Goal: Information Seeking & Learning: Learn about a topic

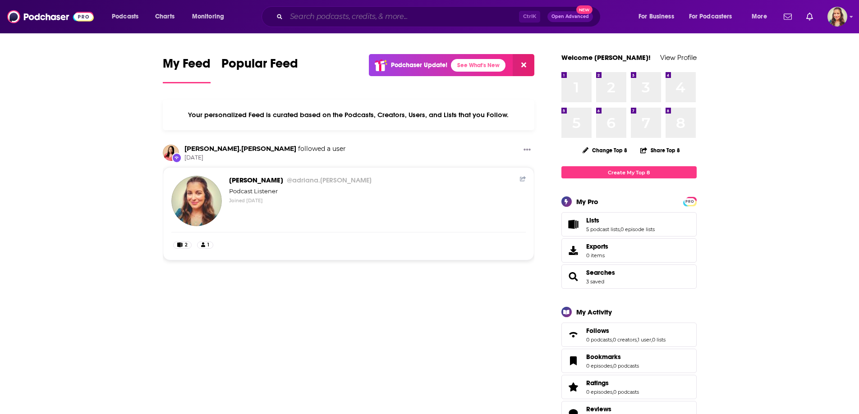
click at [336, 16] on input "Search podcasts, credits, & more..." at bounding box center [402, 16] width 233 height 14
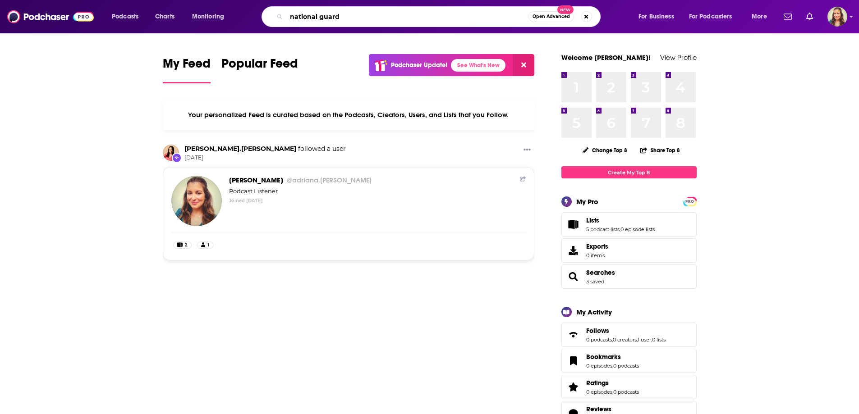
type input "national guard"
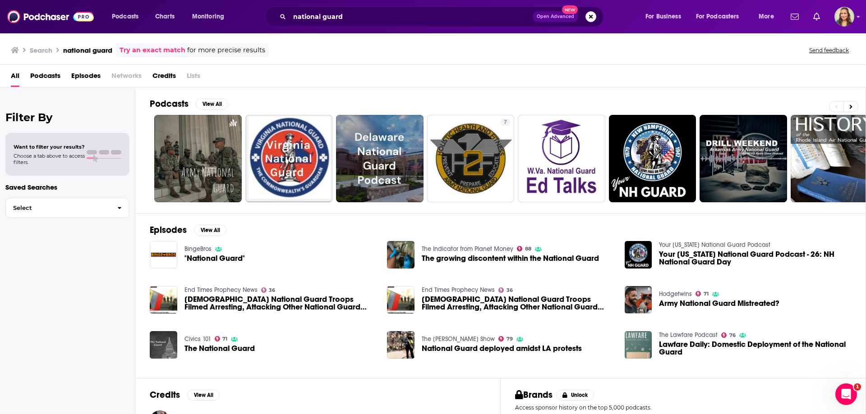
click at [76, 77] on span "Episodes" at bounding box center [85, 78] width 29 height 18
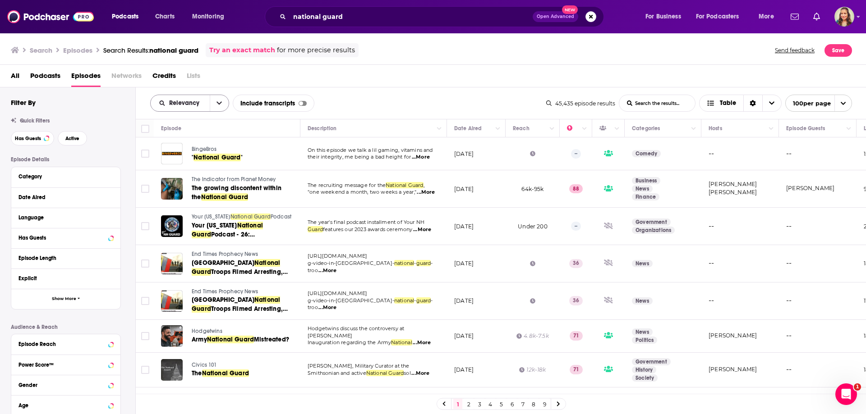
click at [182, 102] on span "Relevancy" at bounding box center [185, 103] width 33 height 6
click at [183, 178] on span "Power Score" at bounding box center [195, 180] width 53 height 5
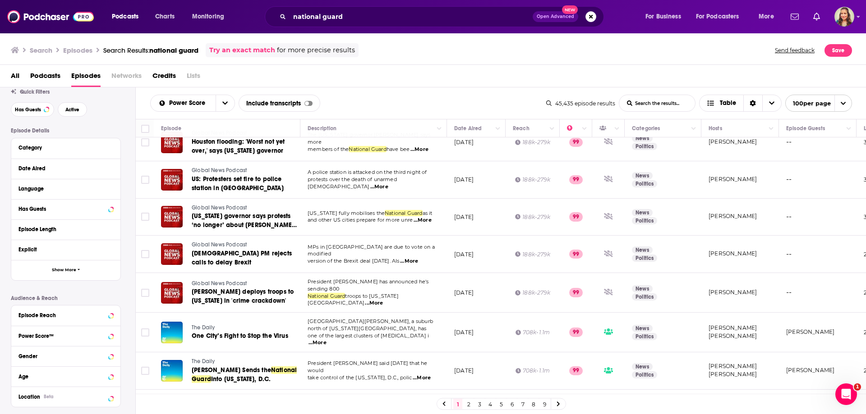
scroll to position [45, 0]
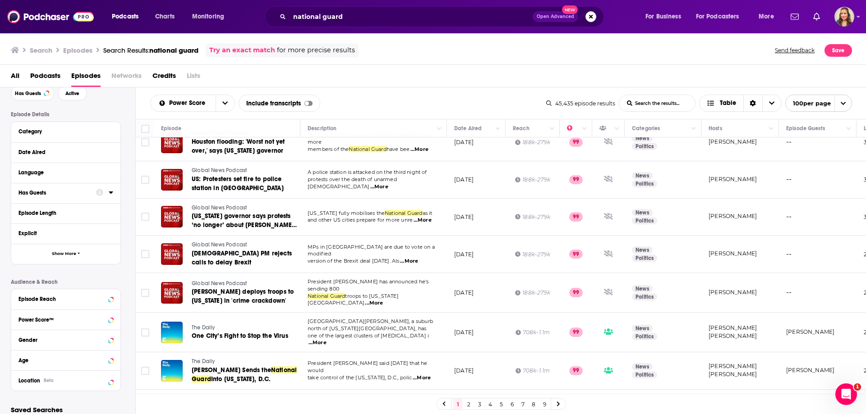
click at [61, 193] on div "Has Guests" at bounding box center [54, 193] width 72 height 6
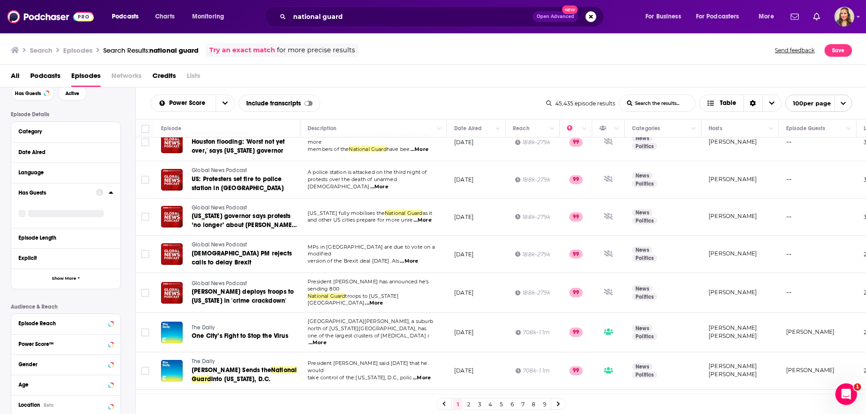
click at [111, 193] on icon at bounding box center [111, 193] width 4 height 2
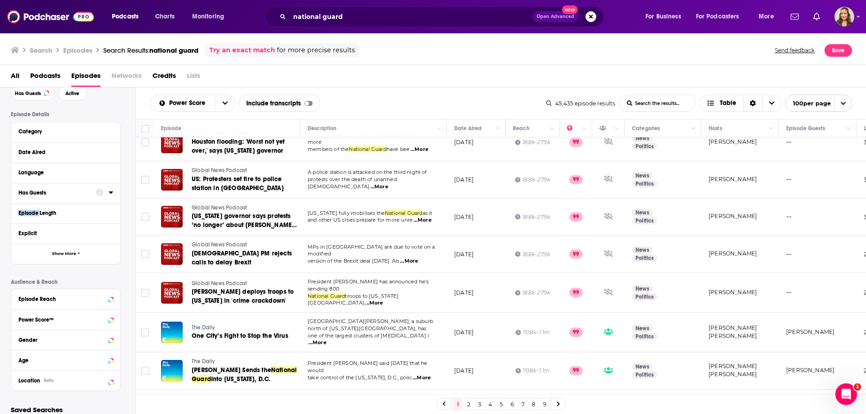
click at [111, 193] on icon at bounding box center [111, 193] width 4 height 2
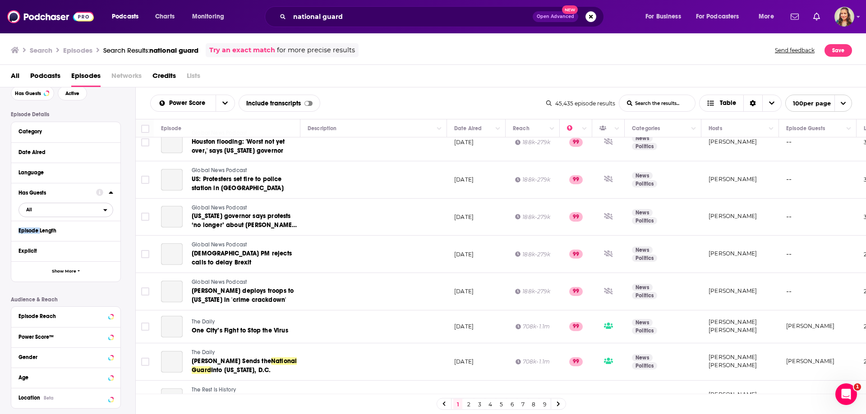
click at [37, 210] on span "All" at bounding box center [61, 210] width 84 height 12
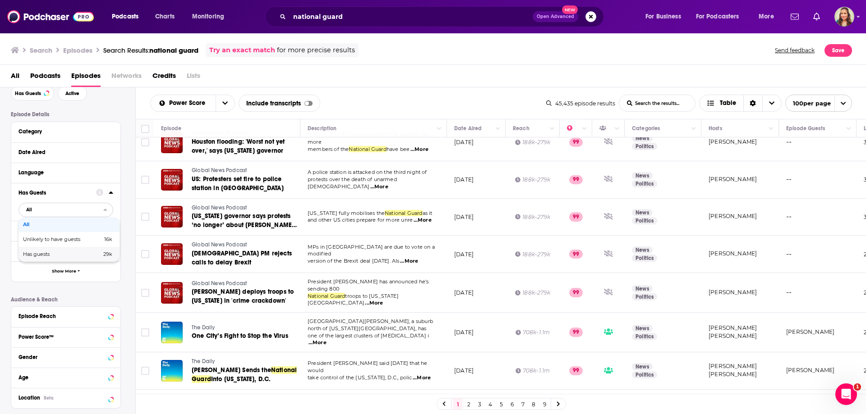
click at [53, 254] on span "Has guests" at bounding box center [49, 254] width 52 height 5
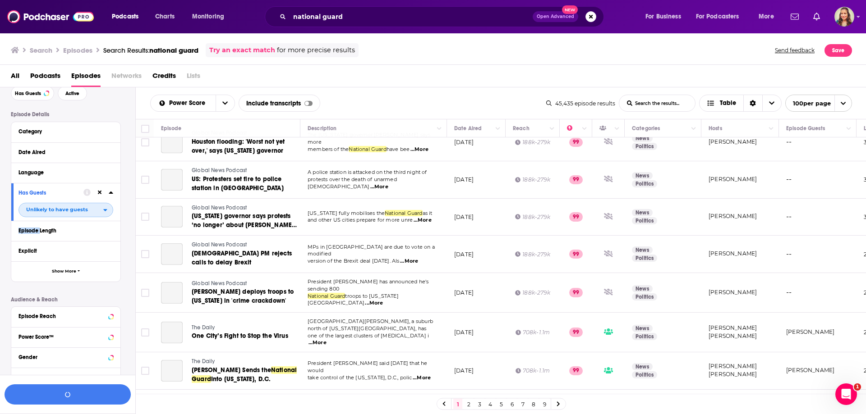
scroll to position [68, 0]
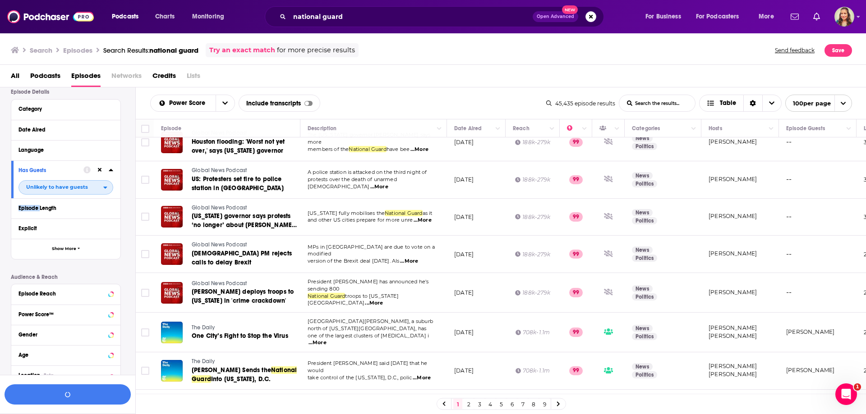
click at [105, 188] on icon "open menu" at bounding box center [106, 188] width 4 height 2
click at [30, 231] on span "Has guests" at bounding box center [50, 232] width 54 height 5
click at [108, 231] on div at bounding box center [104, 228] width 17 height 11
click at [107, 190] on icon "open menu" at bounding box center [105, 187] width 4 height 6
click at [56, 230] on span "Has guests" at bounding box center [50, 232] width 54 height 5
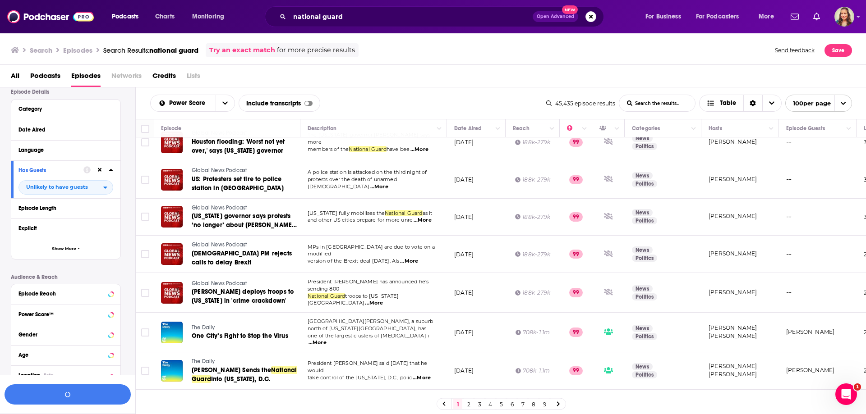
click at [101, 170] on icon at bounding box center [100, 170] width 4 height 6
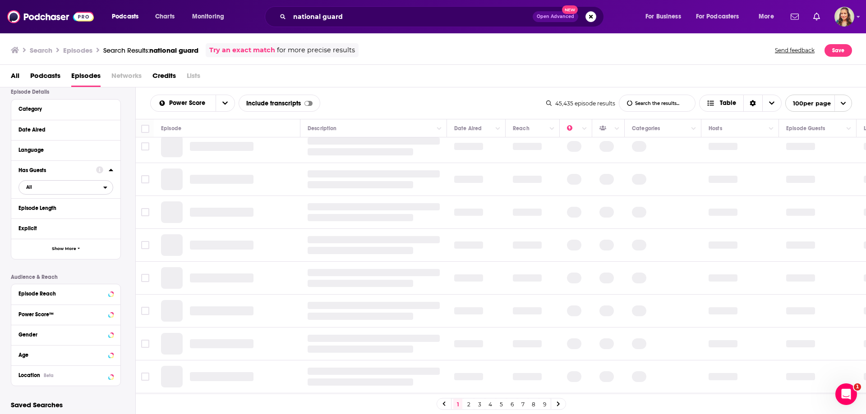
click at [53, 190] on span "All" at bounding box center [61, 187] width 84 height 12
click at [39, 231] on span "Has guests" at bounding box center [49, 232] width 52 height 5
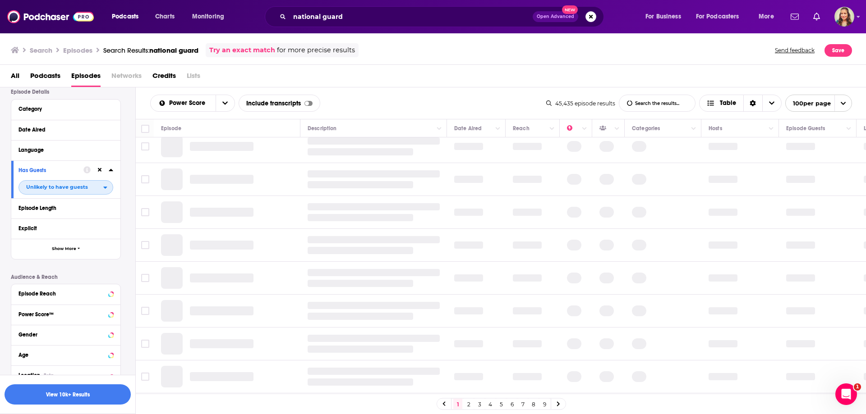
click at [87, 187] on span "Unlikely to have guests" at bounding box center [61, 187] width 84 height 12
click at [36, 201] on span "All" at bounding box center [67, 202] width 89 height 5
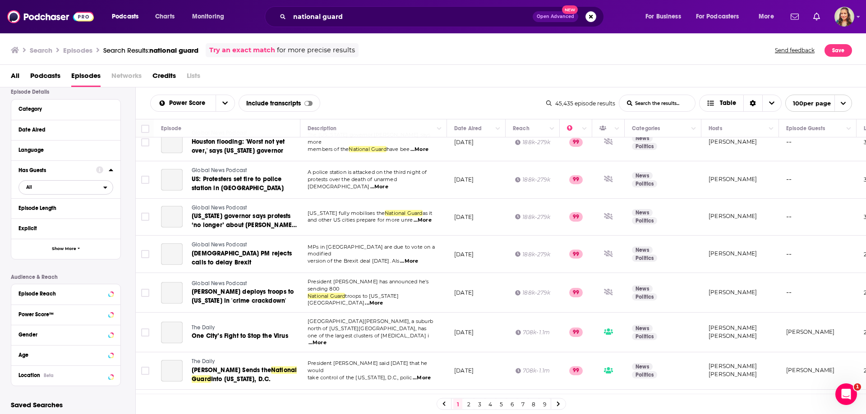
click at [89, 186] on span "All" at bounding box center [61, 187] width 84 height 12
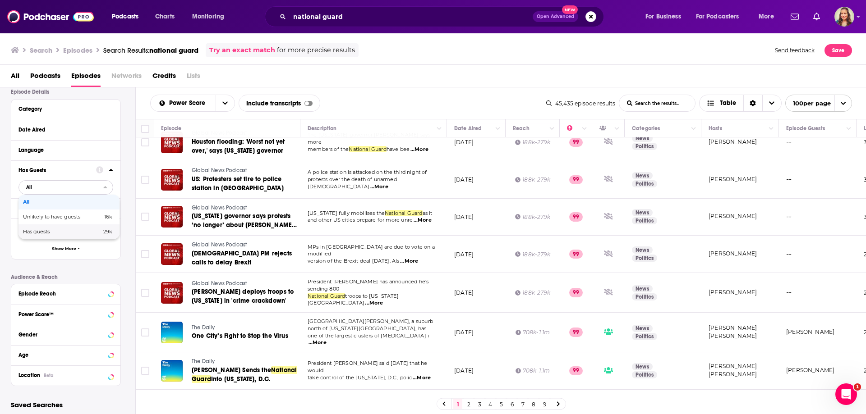
drag, startPoint x: 87, startPoint y: 229, endPoint x: 0, endPoint y: 216, distance: 88.5
click at [87, 230] on span "29k" at bounding box center [93, 232] width 37 height 5
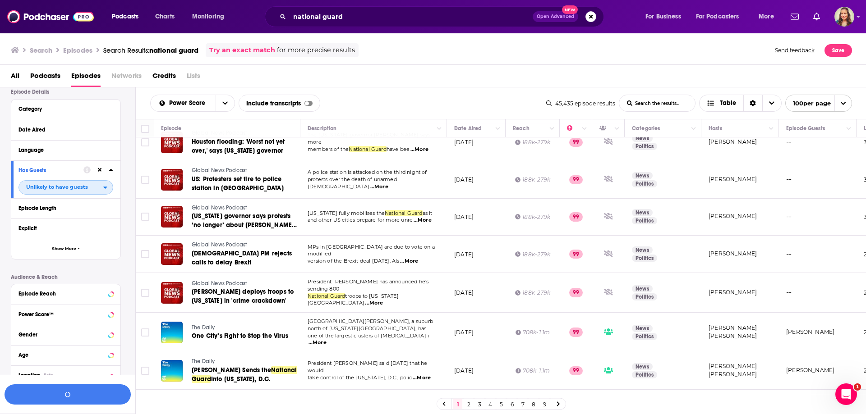
click at [83, 183] on span "Unlikely to have guests" at bounding box center [61, 187] width 84 height 12
click at [74, 233] on span "Has guests" at bounding box center [50, 232] width 54 height 5
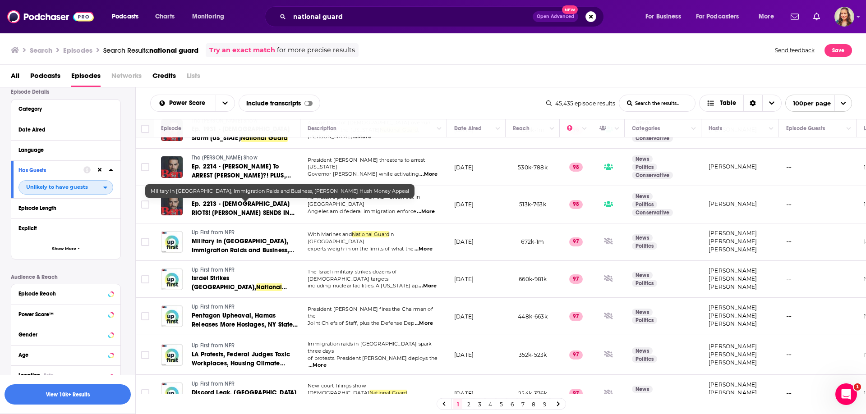
scroll to position [767, 0]
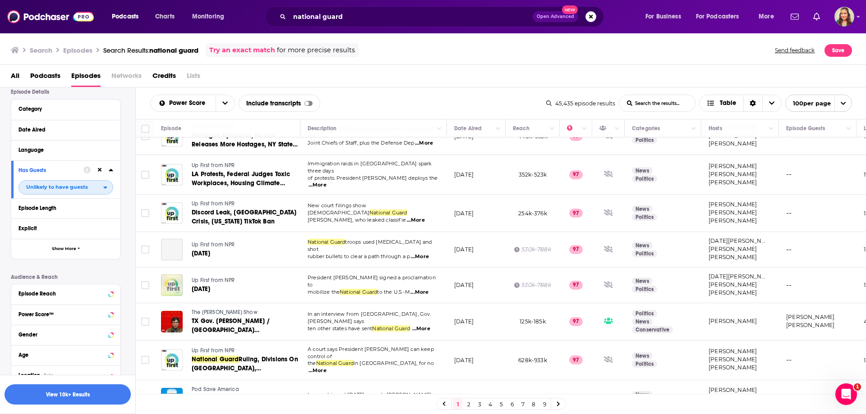
click at [106, 188] on icon "open menu" at bounding box center [105, 187] width 4 height 6
click at [35, 228] on div "Has guests 29k" at bounding box center [68, 232] width 101 height 15
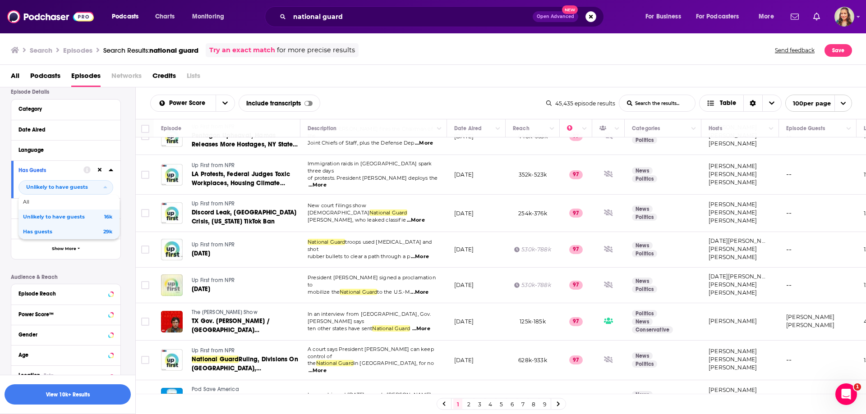
click at [43, 204] on button "Episode Length" at bounding box center [65, 208] width 95 height 11
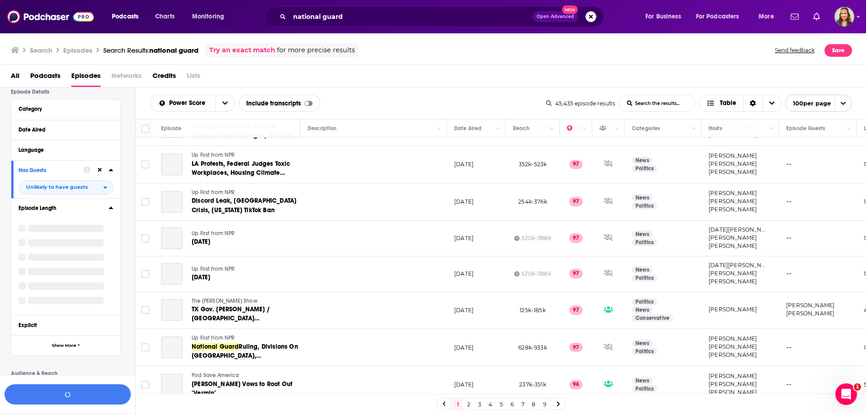
click at [100, 168] on icon at bounding box center [100, 170] width 4 height 6
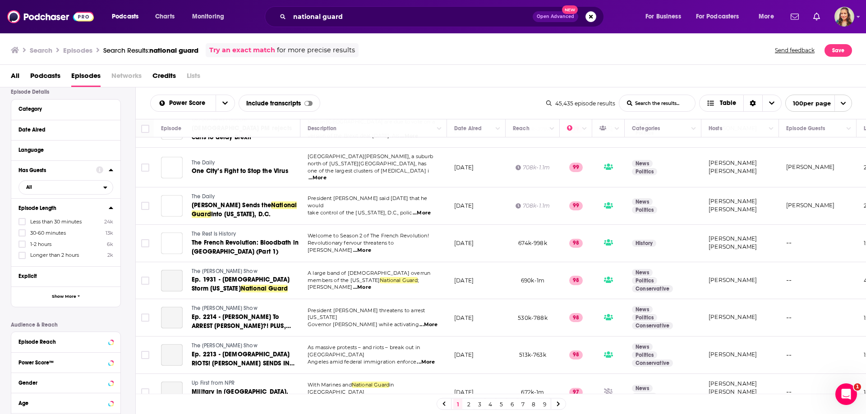
scroll to position [0, 0]
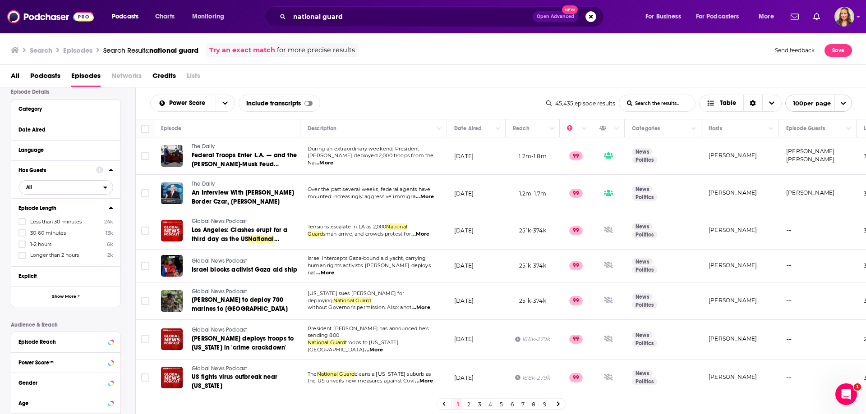
click at [61, 188] on span "All" at bounding box center [61, 187] width 84 height 12
click at [43, 233] on span "Has guests" at bounding box center [49, 232] width 52 height 5
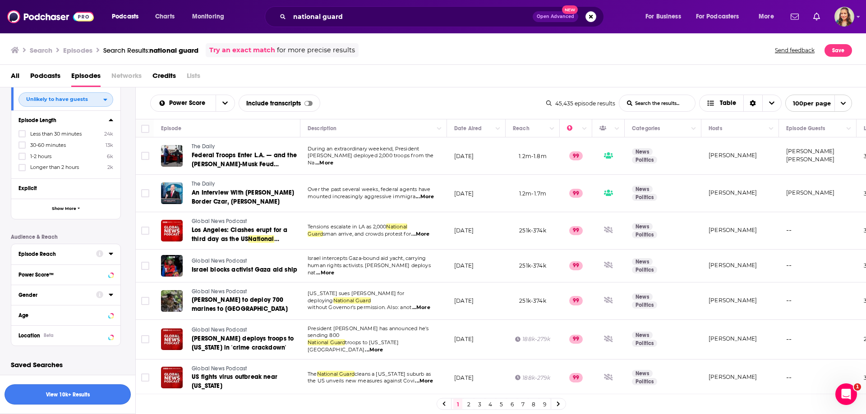
scroll to position [156, 0]
click at [64, 396] on button "View 10k+ Results" at bounding box center [68, 395] width 126 height 20
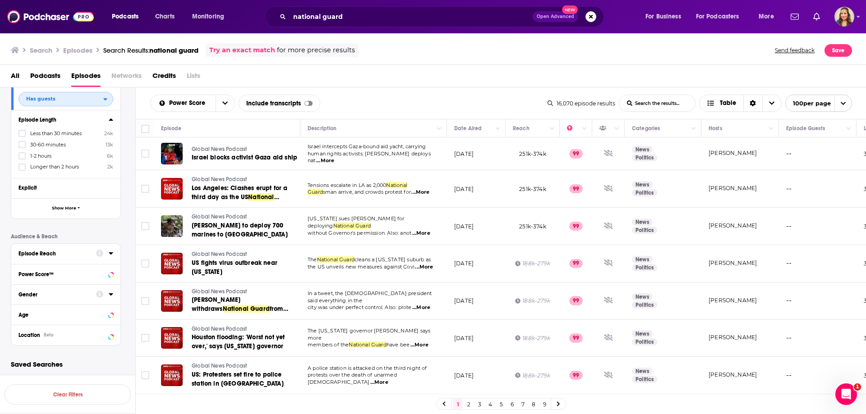
click at [84, 101] on span "Has guests" at bounding box center [61, 99] width 84 height 12
click at [387, 91] on div "Power Score List Search Input Search the results... Include transcripts Table 1…" at bounding box center [501, 103] width 731 height 32
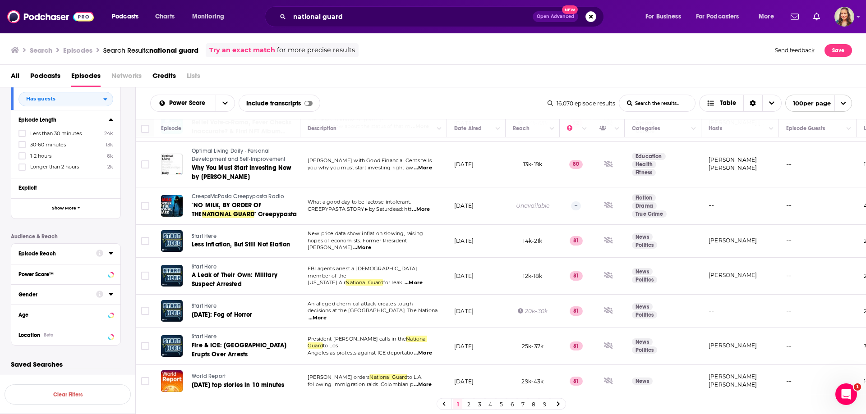
scroll to position [3447, 0]
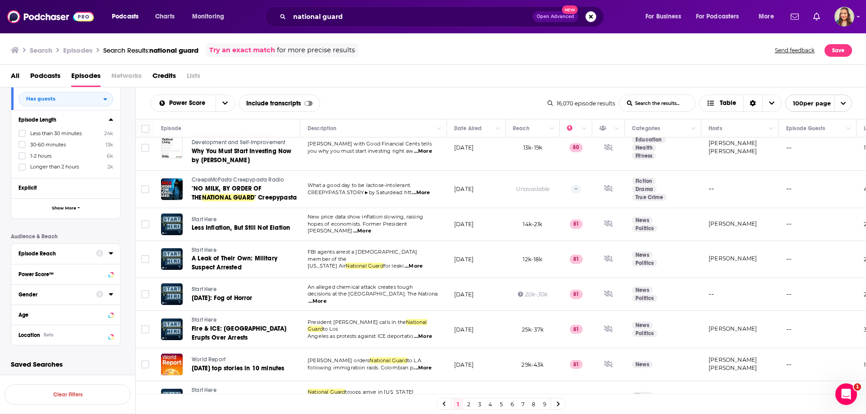
click at [465, 404] on link "2" at bounding box center [468, 404] width 9 height 11
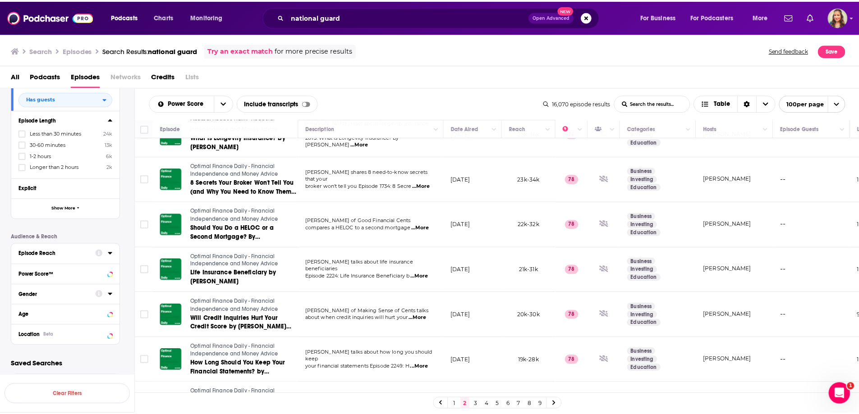
scroll to position [3292, 0]
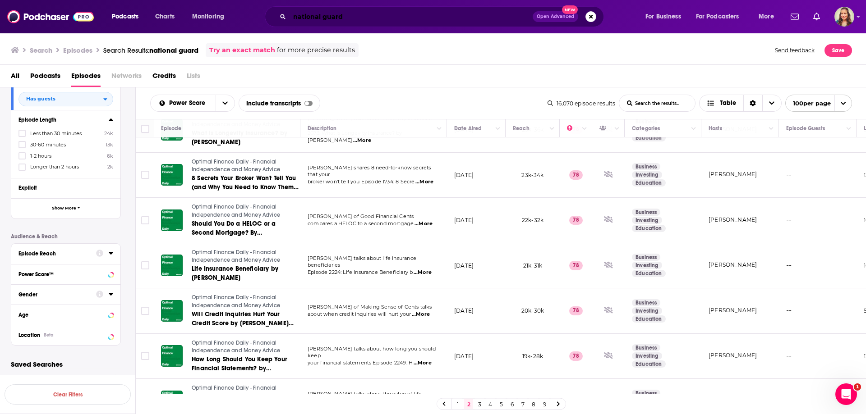
click at [314, 14] on input "national guard" at bounding box center [411, 16] width 243 height 14
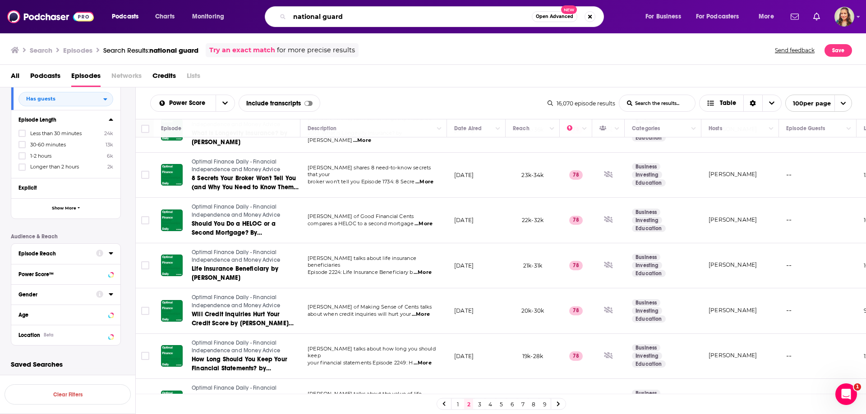
click at [314, 14] on input "national guard" at bounding box center [411, 16] width 242 height 14
click at [132, 15] on span "Podcasts" at bounding box center [125, 16] width 27 height 13
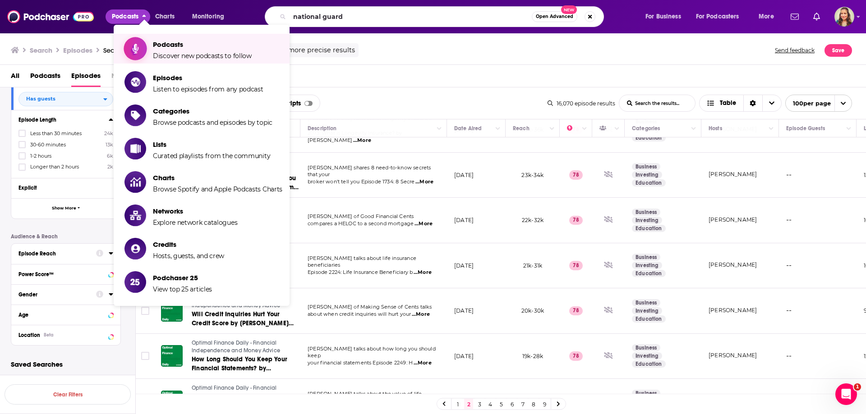
click at [160, 52] on span "Discover new podcasts to follow" at bounding box center [202, 56] width 99 height 8
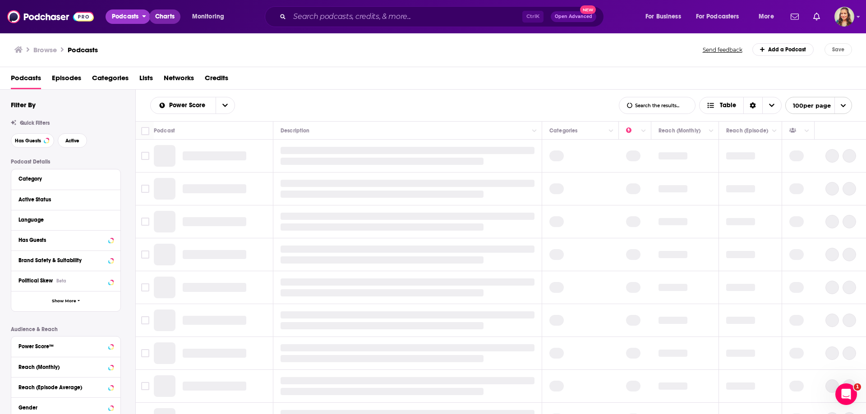
click at [157, 15] on span "Charts" at bounding box center [164, 16] width 19 height 13
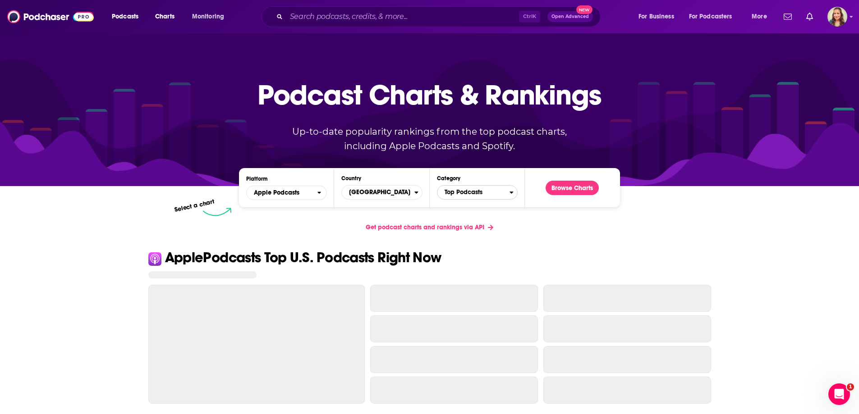
click at [477, 191] on span "Top Podcasts" at bounding box center [473, 192] width 72 height 15
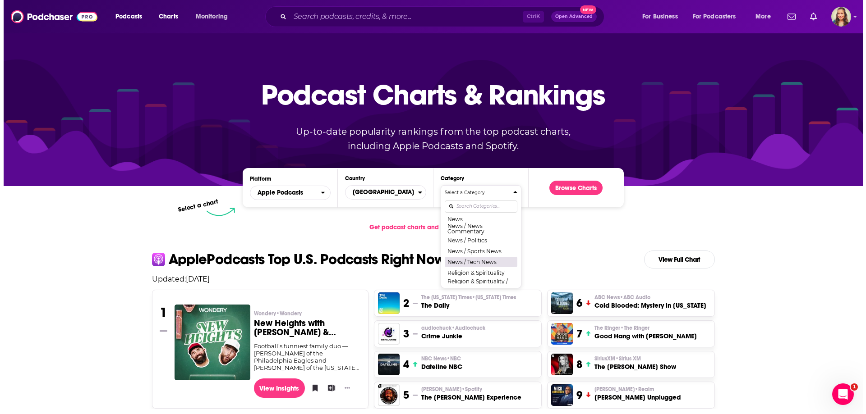
scroll to position [677, 0]
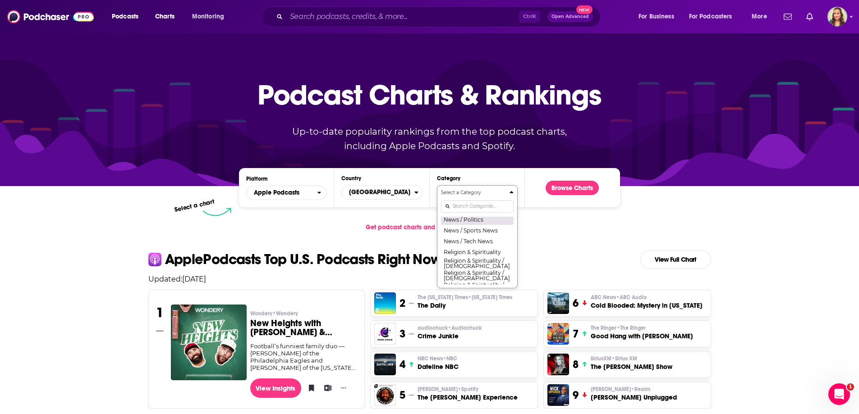
click at [479, 225] on button "News / Politics" at bounding box center [477, 219] width 73 height 11
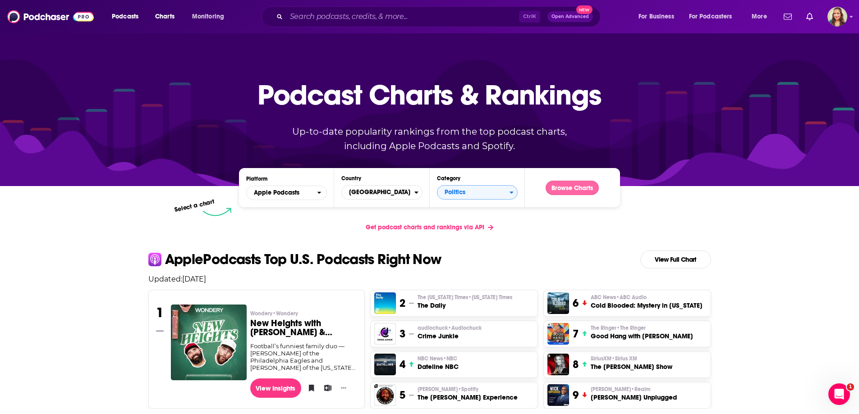
click at [580, 189] on button "Browse Charts" at bounding box center [572, 188] width 53 height 14
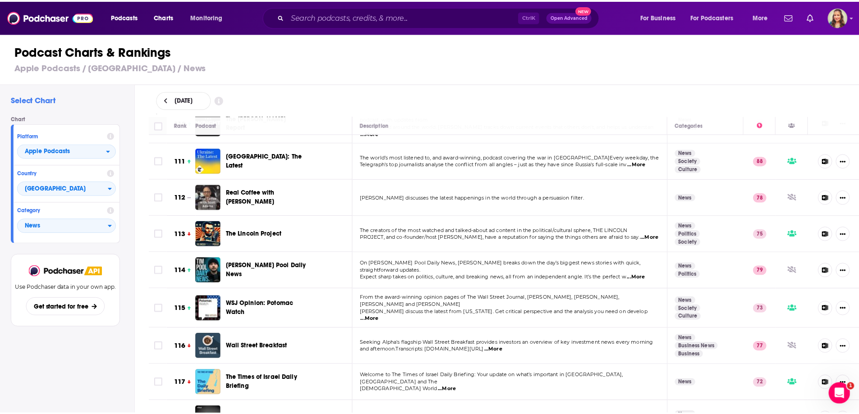
scroll to position [4149, 0]
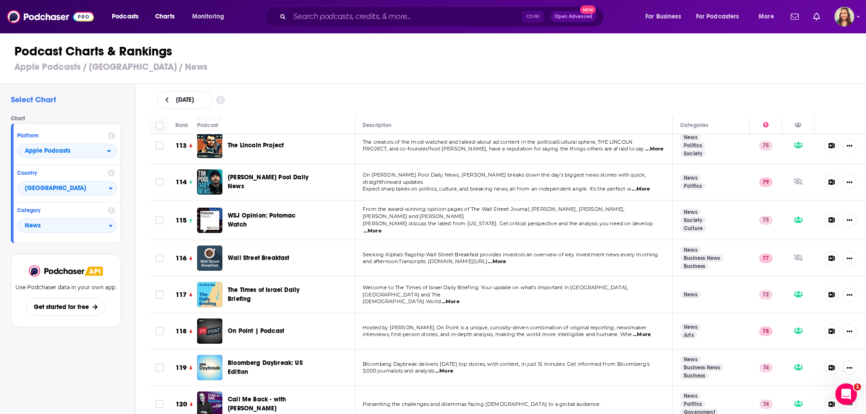
click at [639, 331] on span "...More" at bounding box center [642, 334] width 18 height 7
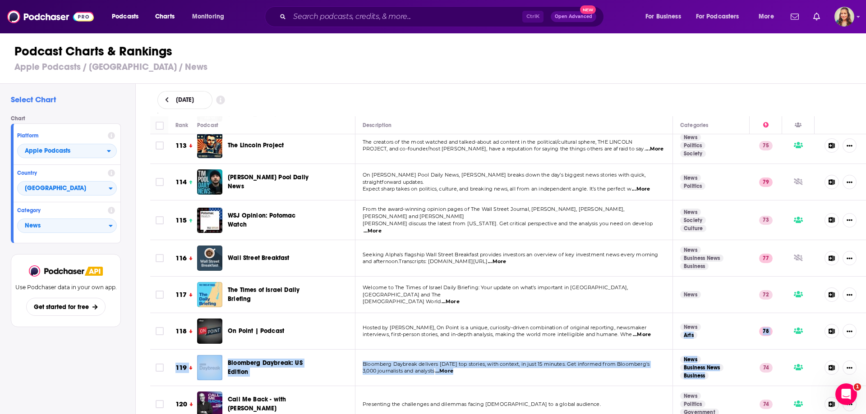
drag, startPoint x: 735, startPoint y: 273, endPoint x: 757, endPoint y: 305, distance: 38.9
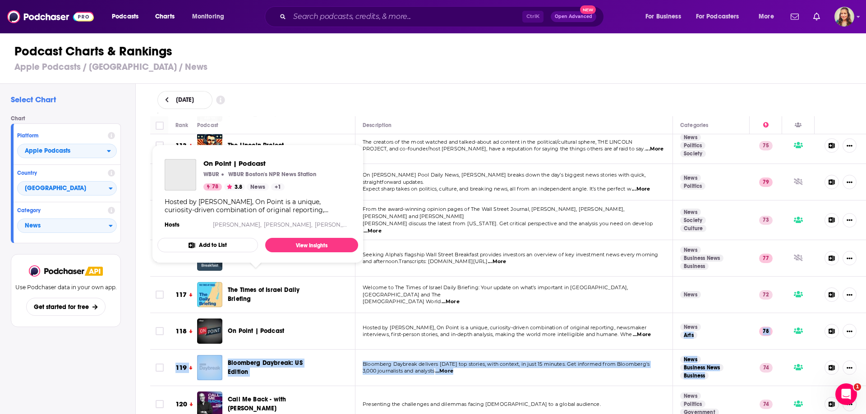
click at [238, 327] on span "On Point | Podcast" at bounding box center [256, 331] width 56 height 8
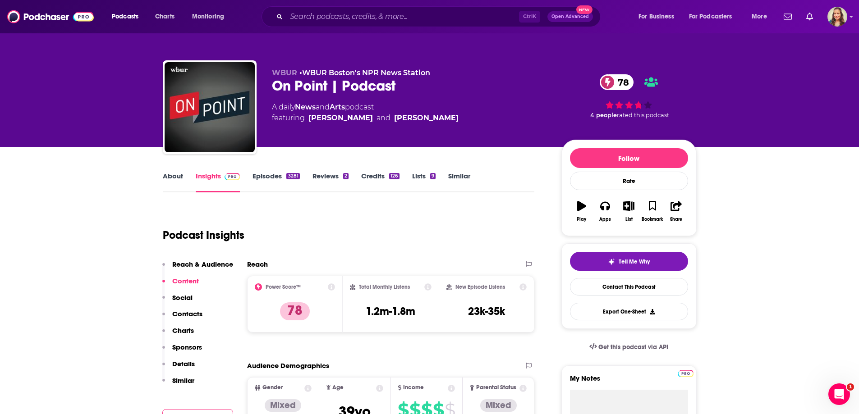
click at [267, 179] on link "Episodes 3281" at bounding box center [276, 182] width 47 height 21
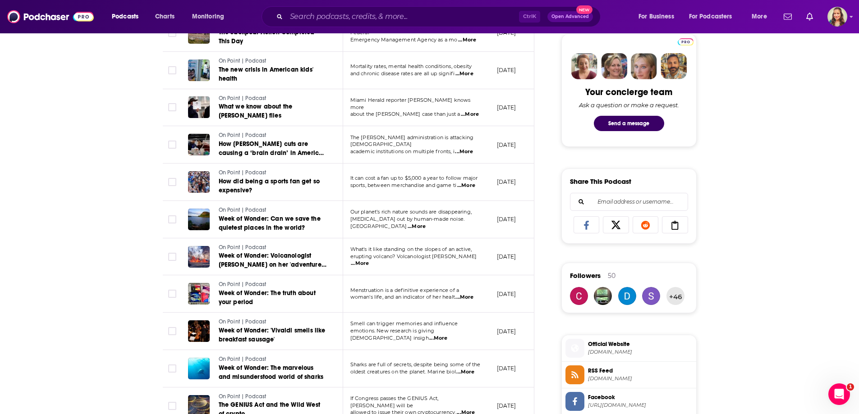
scroll to position [496, 0]
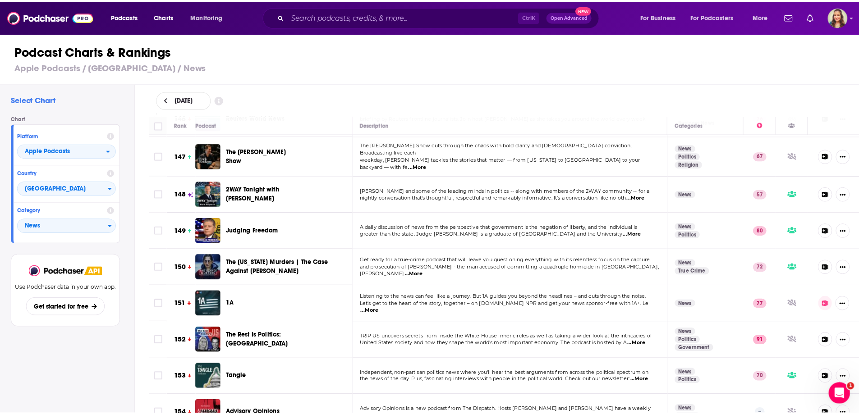
scroll to position [5457, 0]
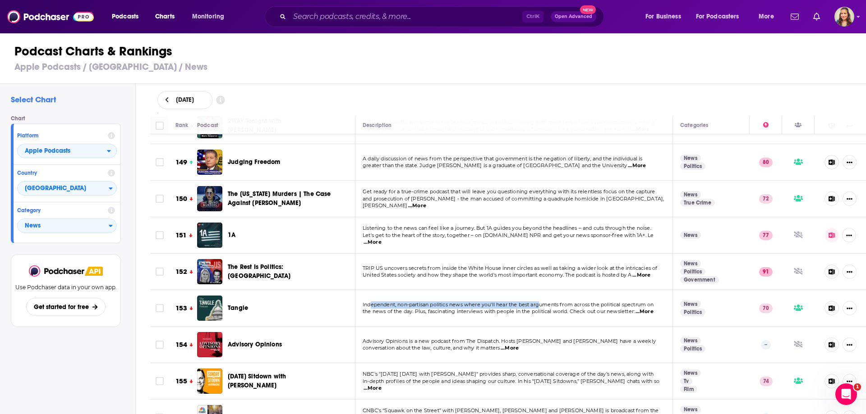
drag, startPoint x: 369, startPoint y: 242, endPoint x: 541, endPoint y: 246, distance: 171.9
click at [541, 302] on span "Independent, non-partisan politics news where you'll hear the best arguments fr…" at bounding box center [508, 305] width 291 height 6
click at [548, 302] on span "Independent, non-partisan politics news where you'll hear the best arguments fr…" at bounding box center [508, 305] width 291 height 6
drag, startPoint x: 395, startPoint y: 245, endPoint x: 455, endPoint y: 258, distance: 61.4
click at [455, 290] on td "Independent, non-partisan politics news where you'll hear the best arguments fr…" at bounding box center [514, 308] width 318 height 37
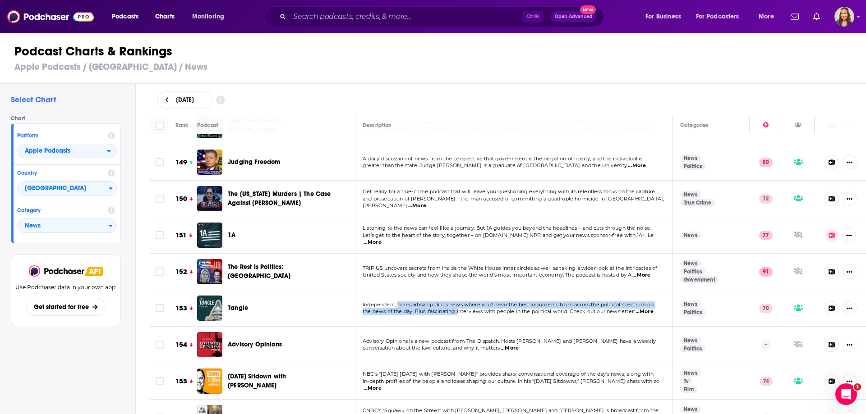
click at [465, 302] on p "Independent, non-partisan politics news where you'll hear the best arguments fr…" at bounding box center [514, 305] width 302 height 7
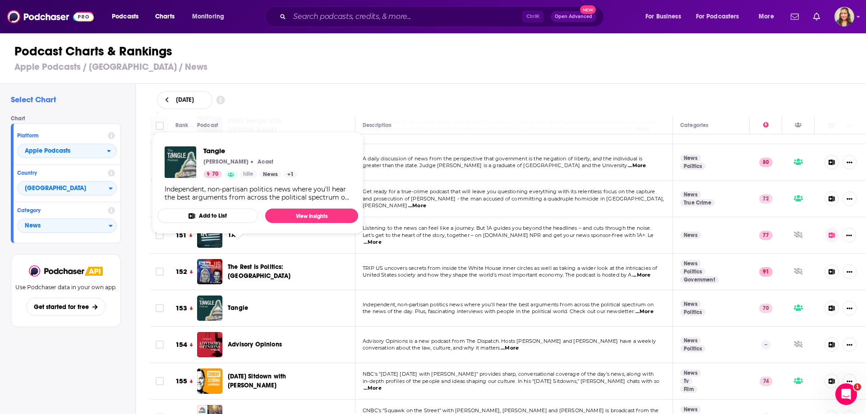
click at [240, 304] on span "Tangle" at bounding box center [238, 308] width 20 height 8
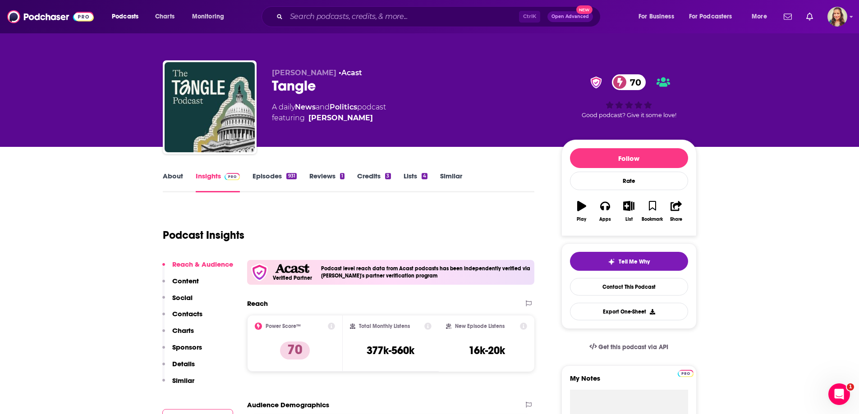
click at [268, 180] on link "Episodes 931" at bounding box center [275, 182] width 44 height 21
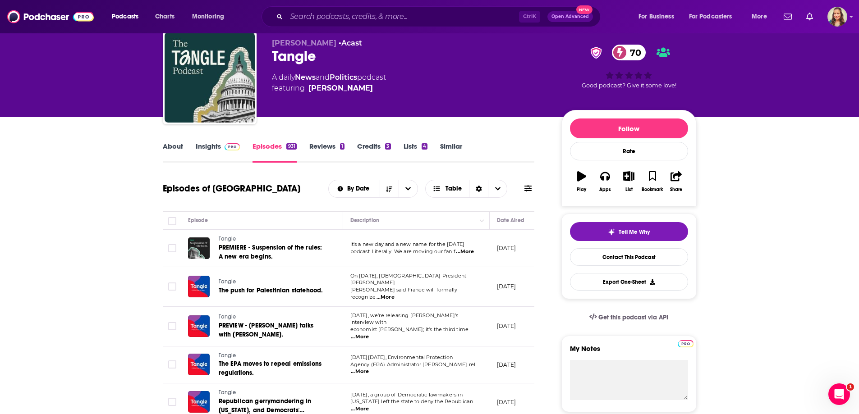
scroll to position [45, 0]
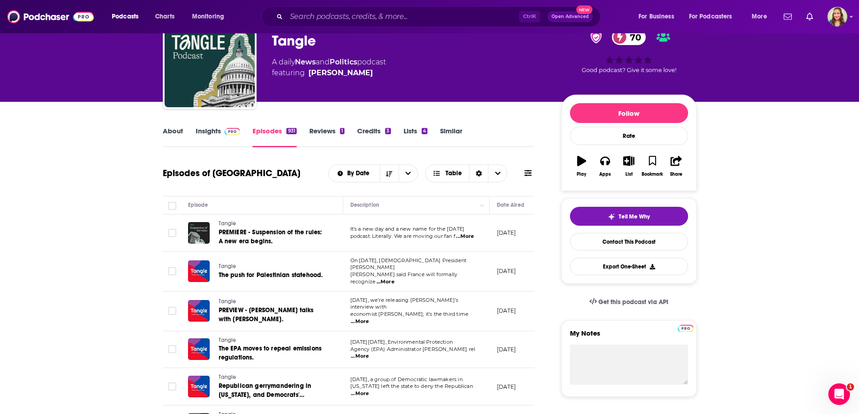
click at [369, 353] on span "...More" at bounding box center [360, 356] width 18 height 7
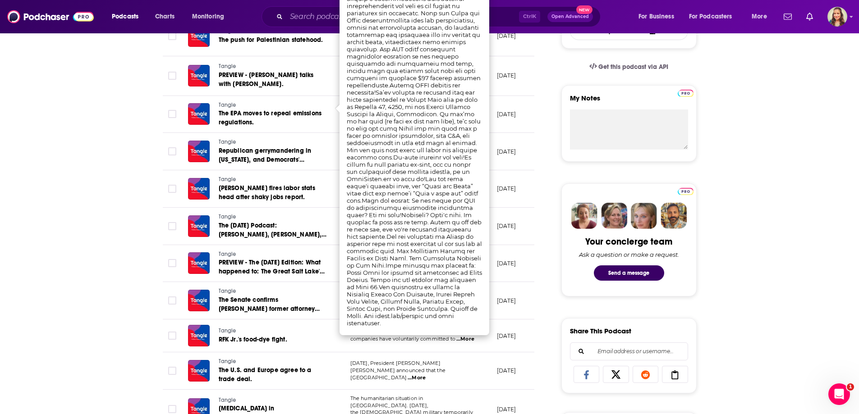
scroll to position [361, 0]
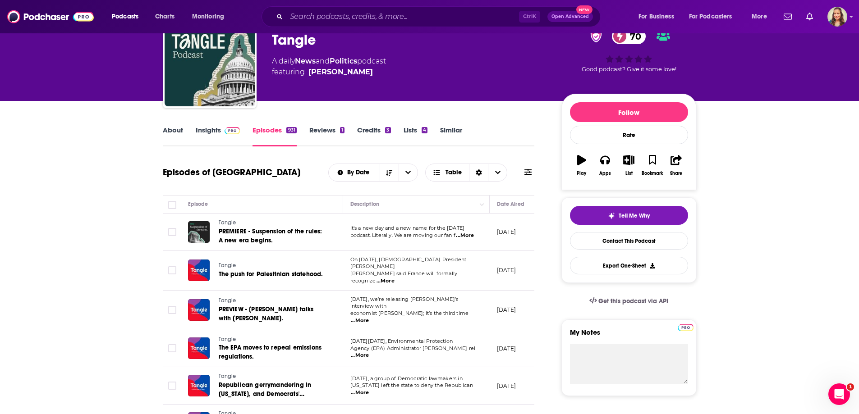
scroll to position [0, 0]
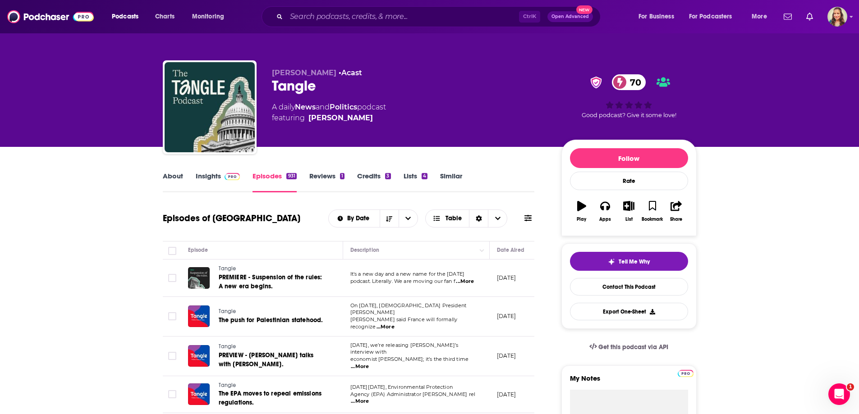
click at [174, 176] on link "About" at bounding box center [173, 182] width 20 height 21
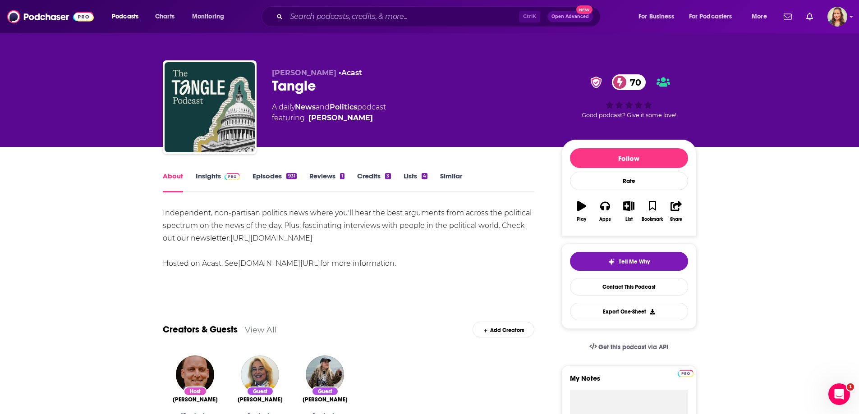
drag, startPoint x: 310, startPoint y: 210, endPoint x: 344, endPoint y: 239, distance: 44.4
click at [344, 239] on div "Independent, non-partisan politics news where you'll hear the best arguments fr…" at bounding box center [349, 238] width 372 height 63
click at [346, 239] on div "Independent, non-partisan politics news where you'll hear the best arguments fr…" at bounding box center [349, 238] width 372 height 63
drag, startPoint x: 350, startPoint y: 242, endPoint x: 232, endPoint y: 240, distance: 118.2
click at [232, 240] on div "Independent, non-partisan politics news where you'll hear the best arguments fr…" at bounding box center [349, 238] width 372 height 63
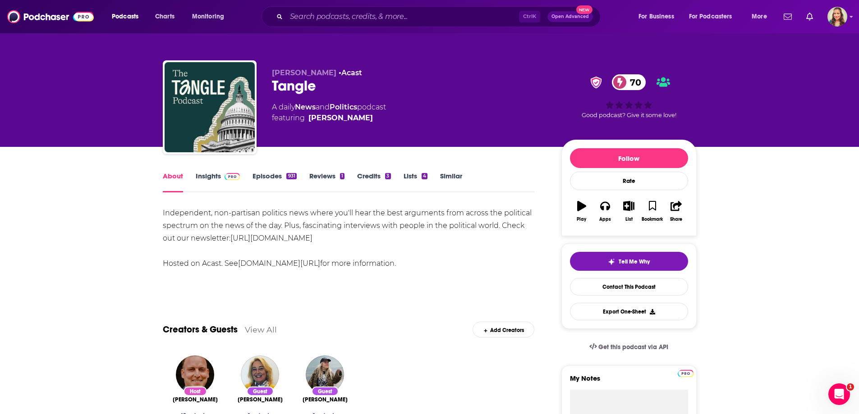
copy link "[URL][DOMAIN_NAME]"
